Goal: Information Seeking & Learning: Learn about a topic

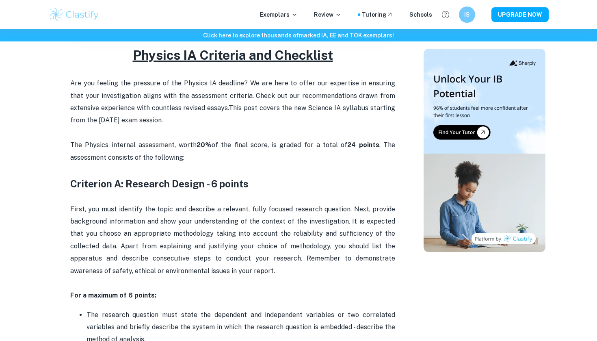
scroll to position [346, 0]
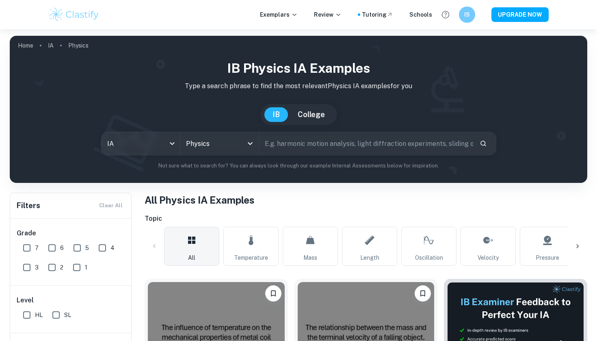
scroll to position [29, 0]
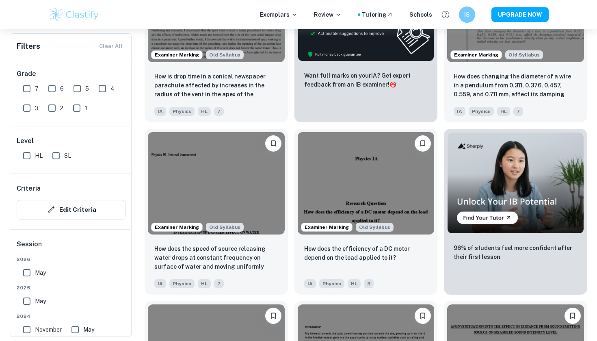
scroll to position [4974, 0]
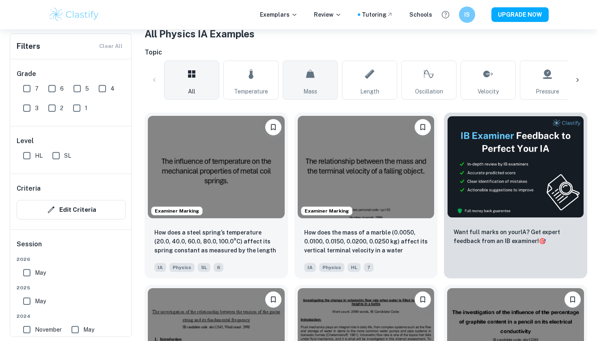
scroll to position [169, 0]
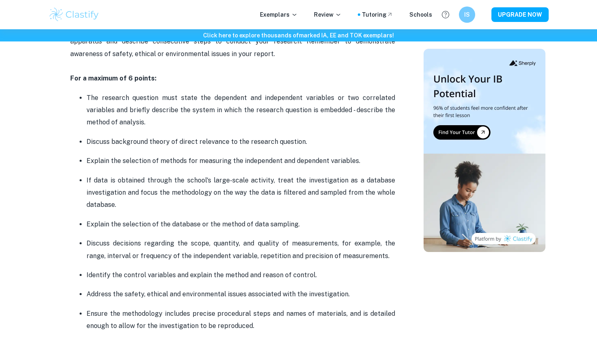
scroll to position [529, 0]
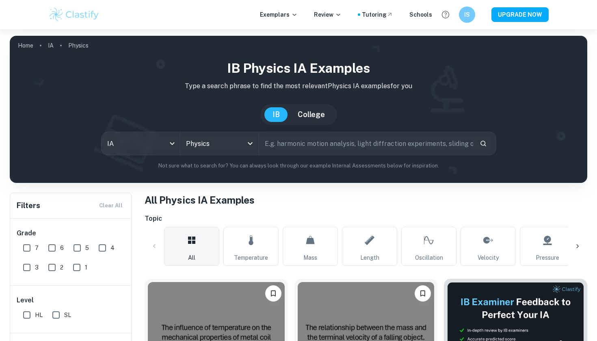
scroll to position [1835, 0]
